Goal: Information Seeking & Learning: Learn about a topic

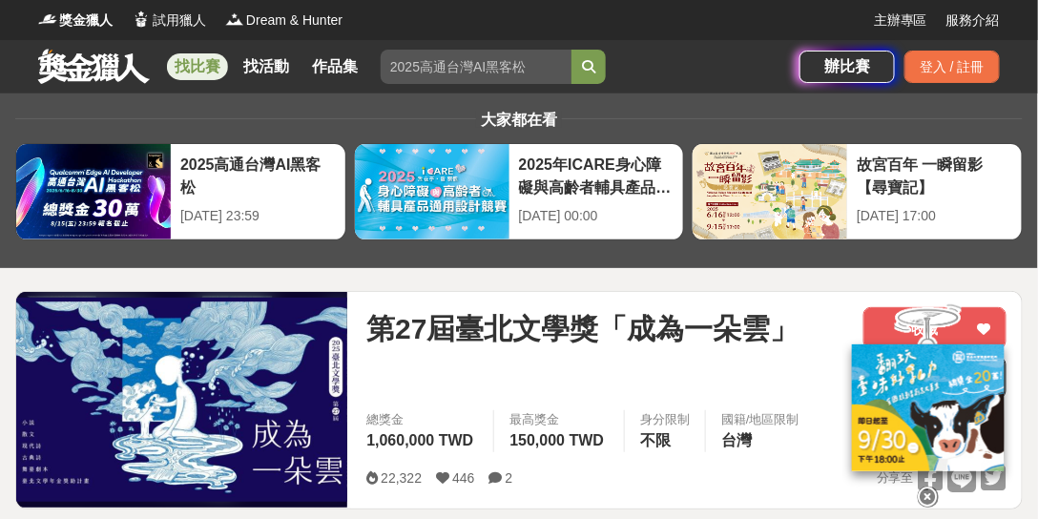
click at [71, 71] on link at bounding box center [93, 66] width 115 height 36
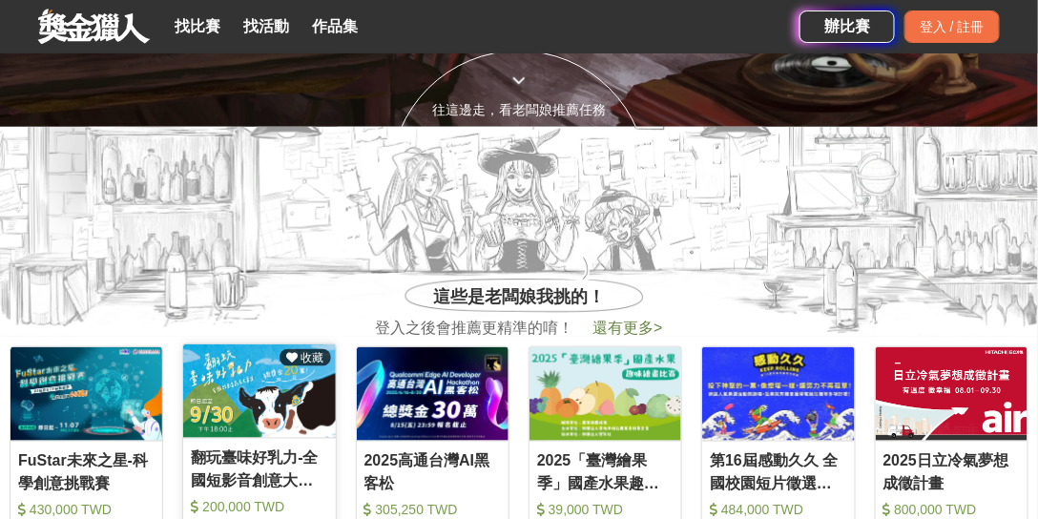
scroll to position [326, 0]
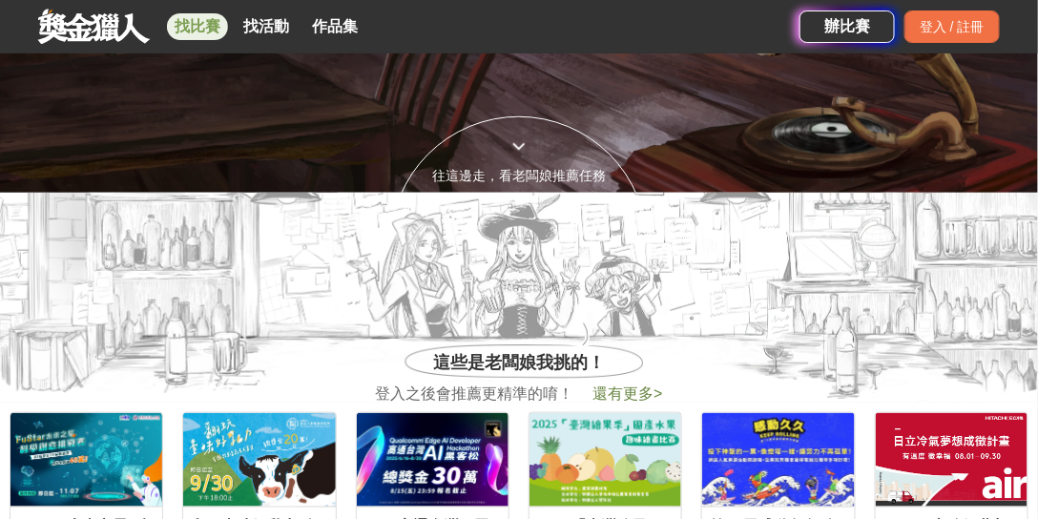
click at [188, 32] on link "找比賽" at bounding box center [197, 26] width 61 height 27
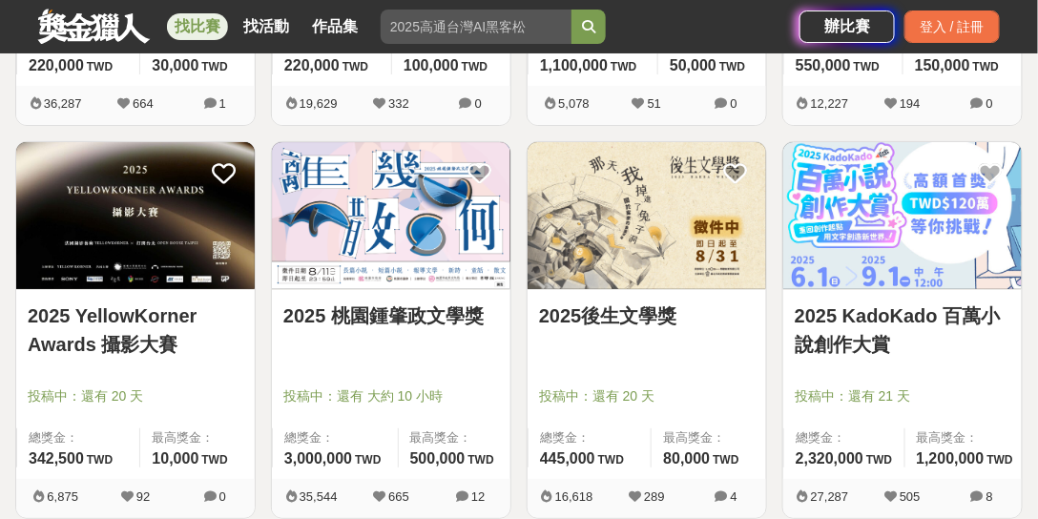
scroll to position [1908, 0]
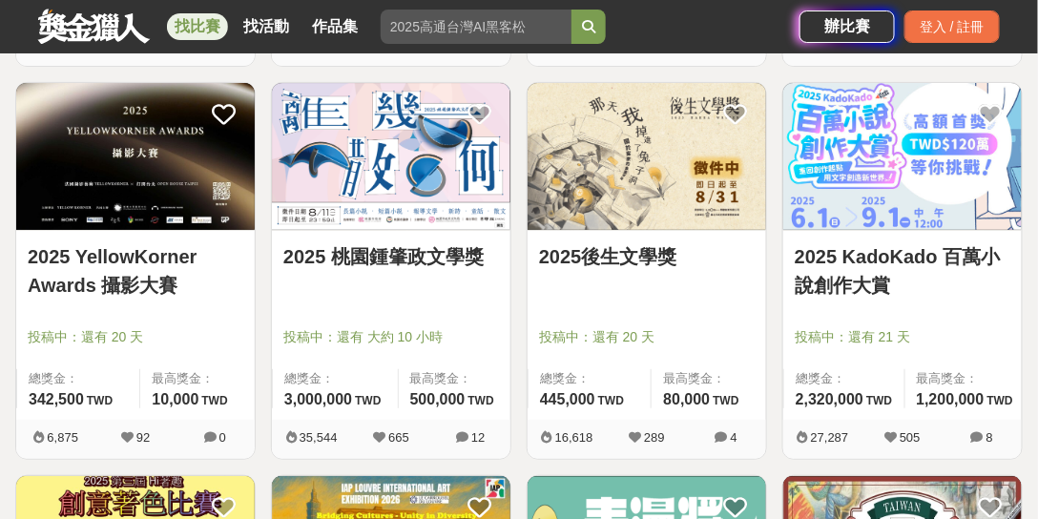
click at [635, 257] on link "2025後生文學獎" at bounding box center [647, 256] width 216 height 29
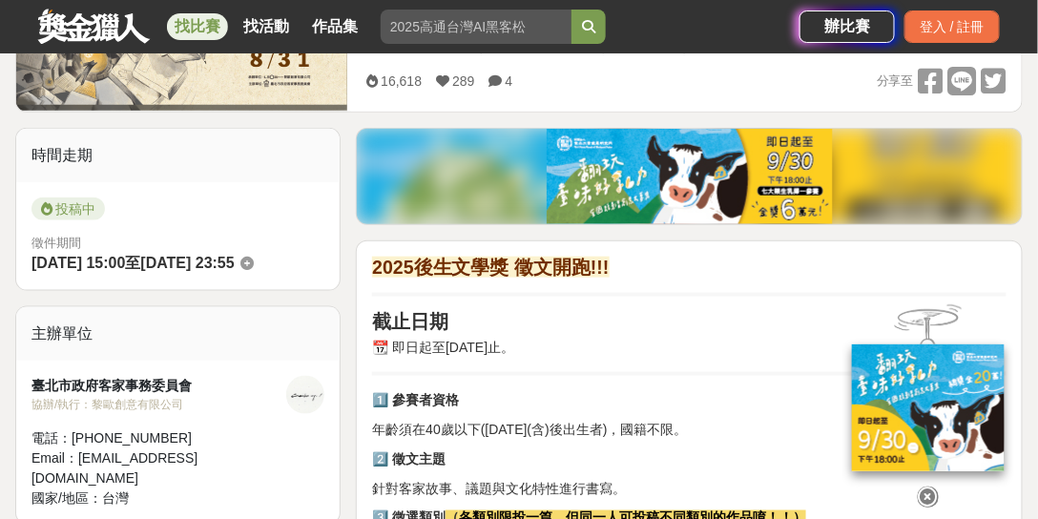
scroll to position [490, 0]
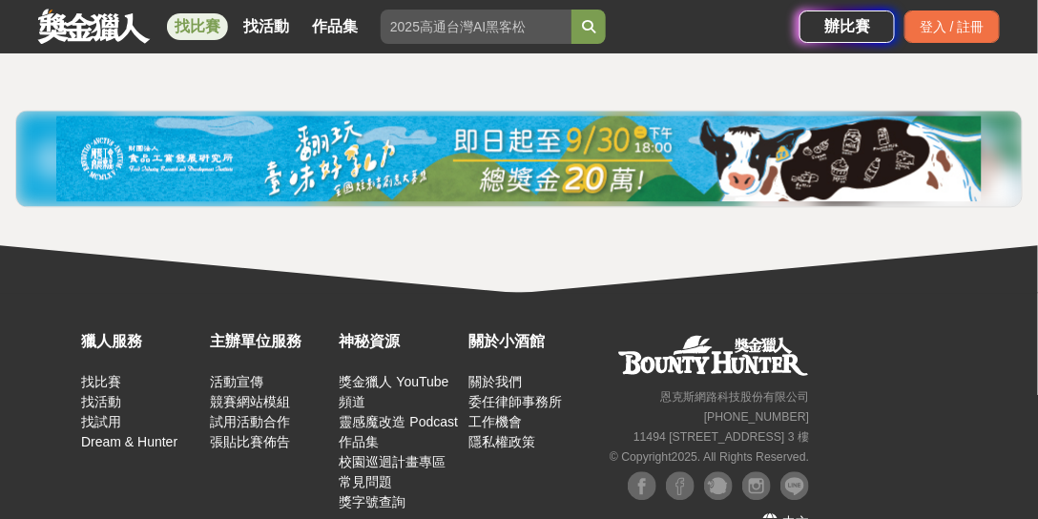
scroll to position [2562, 0]
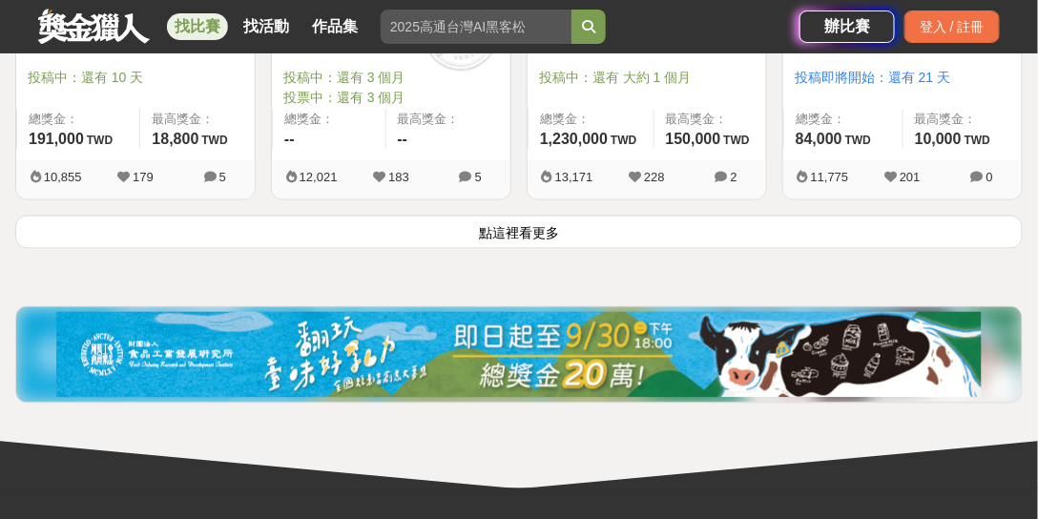
click at [554, 230] on button "點這裡看更多" at bounding box center [519, 232] width 1008 height 33
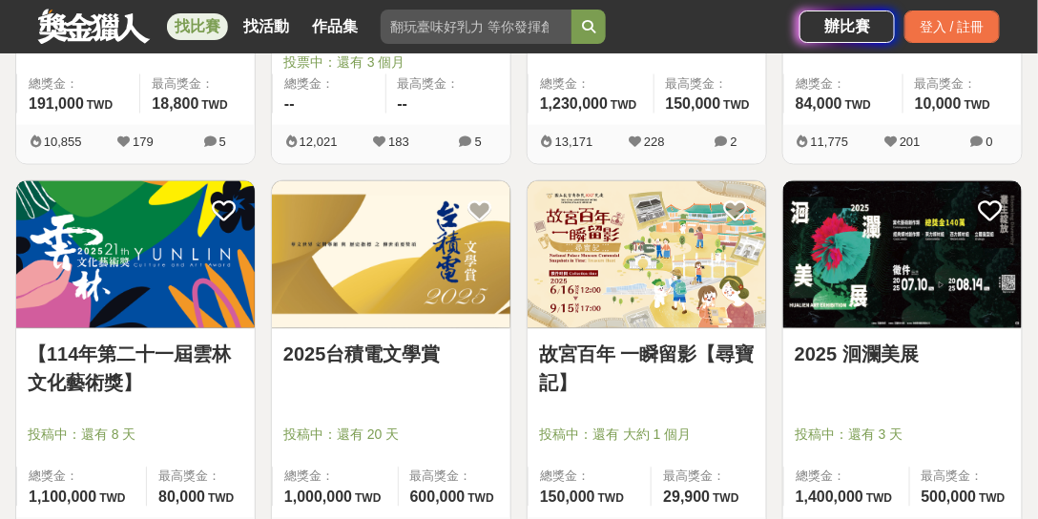
scroll to position [2616, 0]
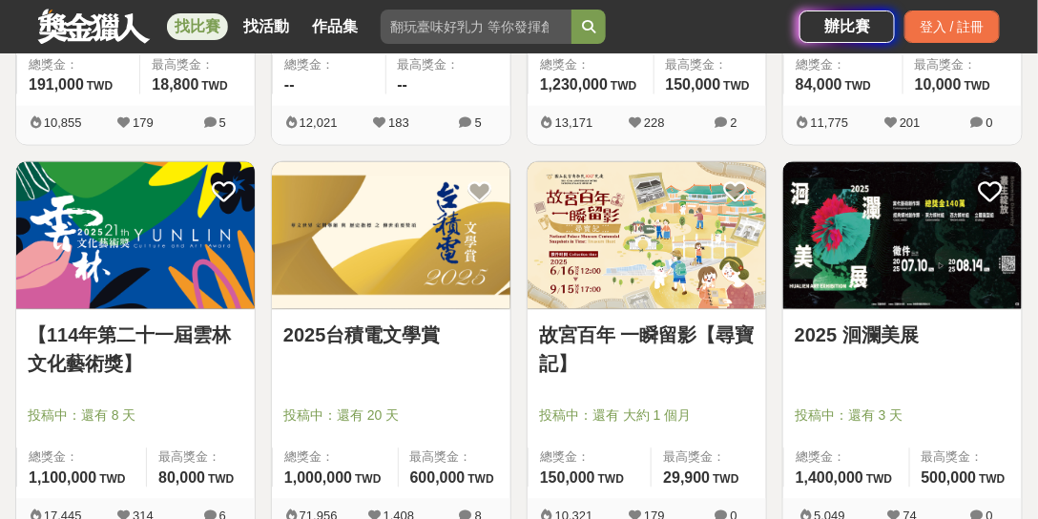
click at [436, 229] on img at bounding box center [391, 235] width 239 height 147
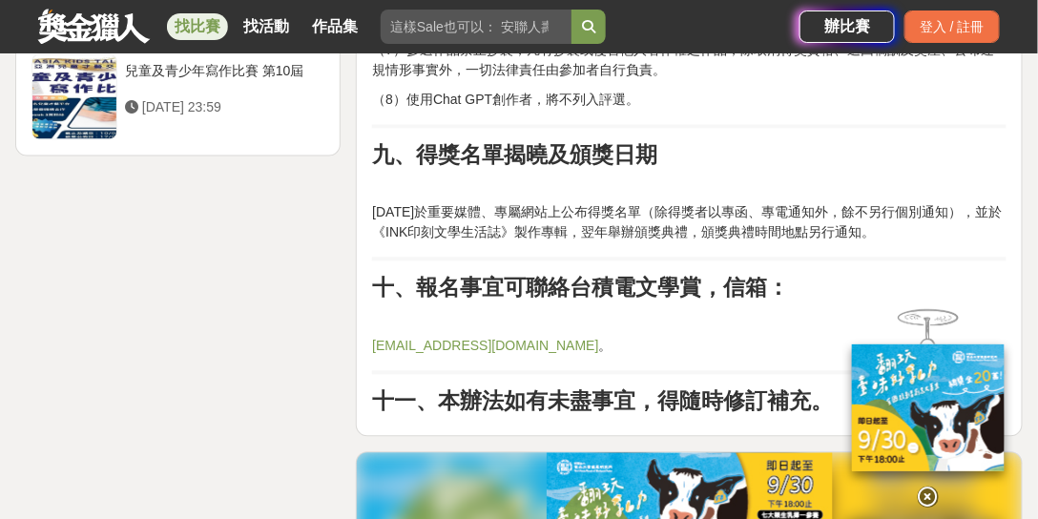
scroll to position [2835, 0]
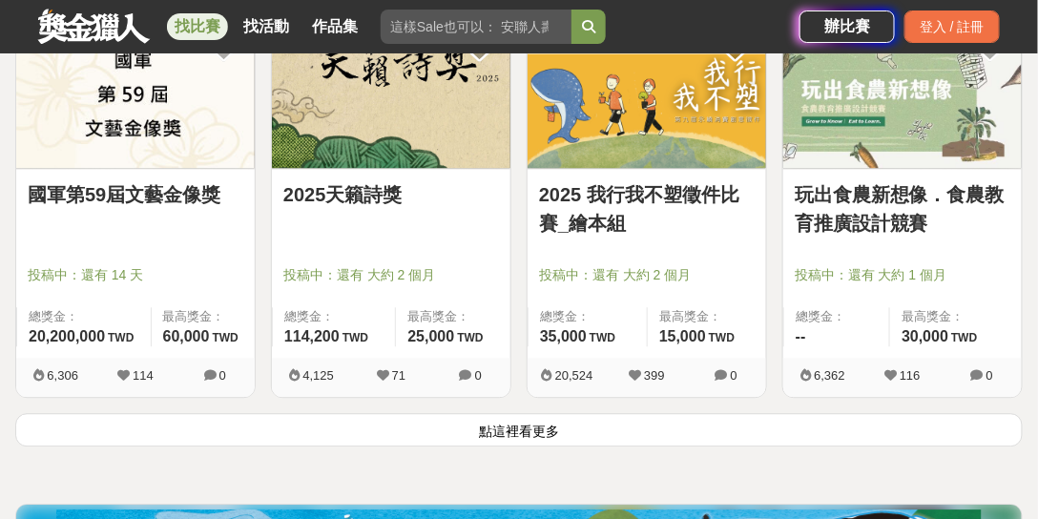
scroll to position [4634, 0]
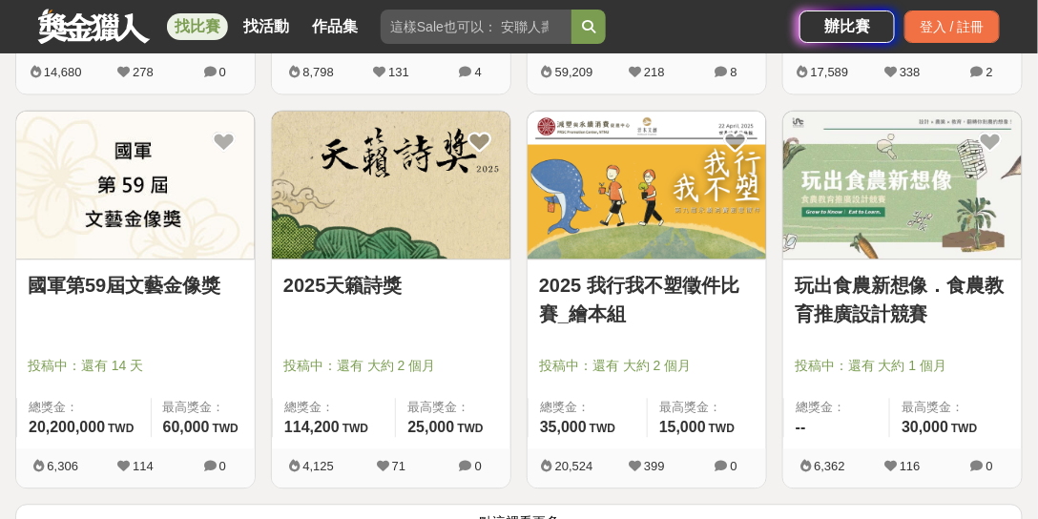
click at [346, 273] on link "2025天籟詩獎" at bounding box center [391, 285] width 216 height 29
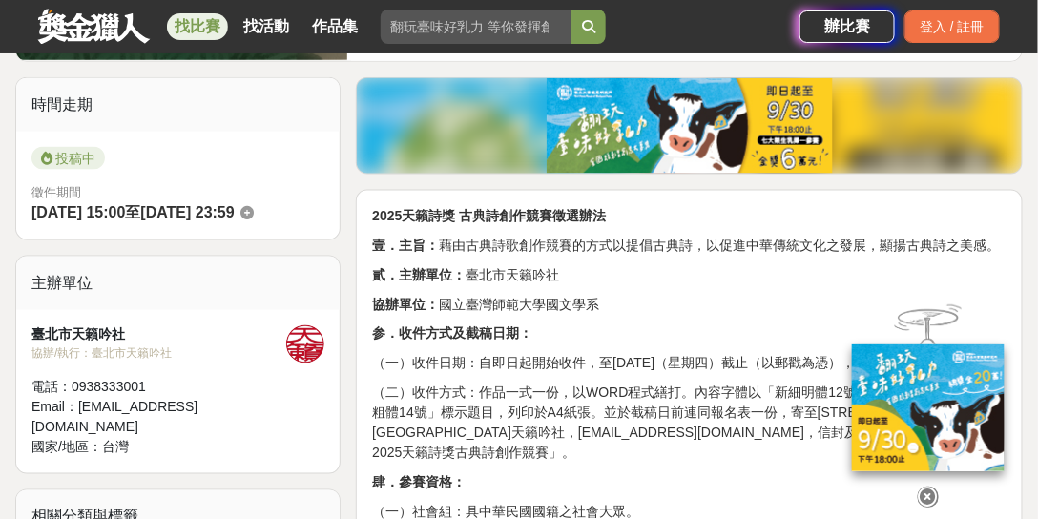
scroll to position [926, 0]
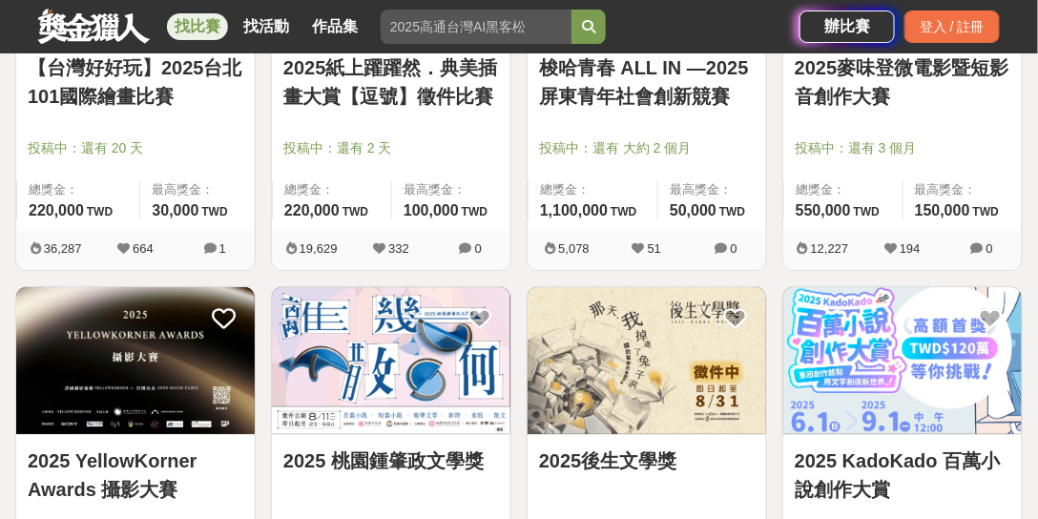
scroll to position [1799, 0]
